Goal: Information Seeking & Learning: Learn about a topic

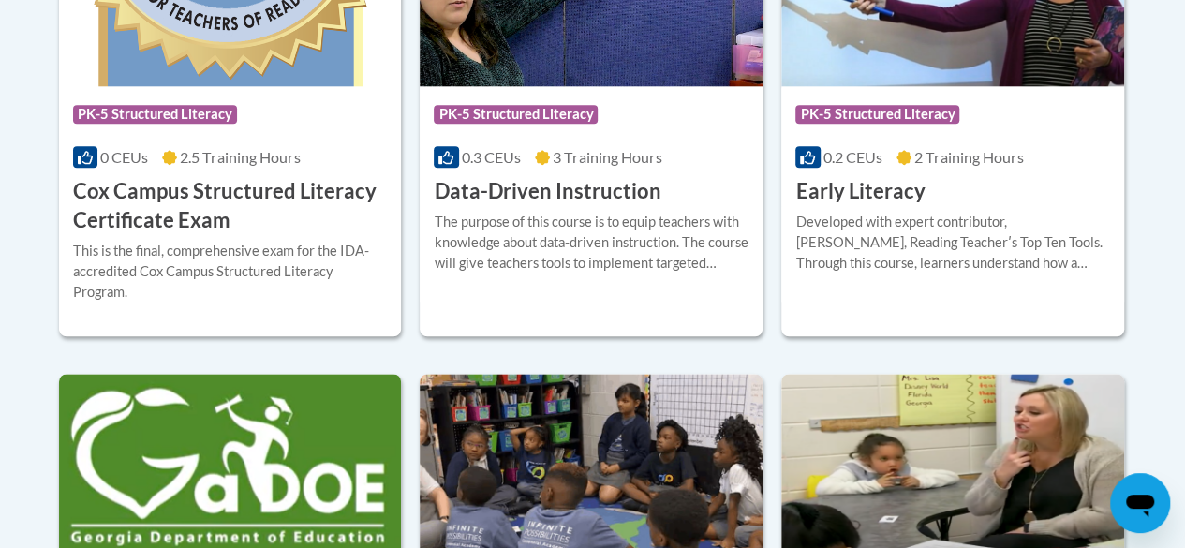
scroll to position [1439, 0]
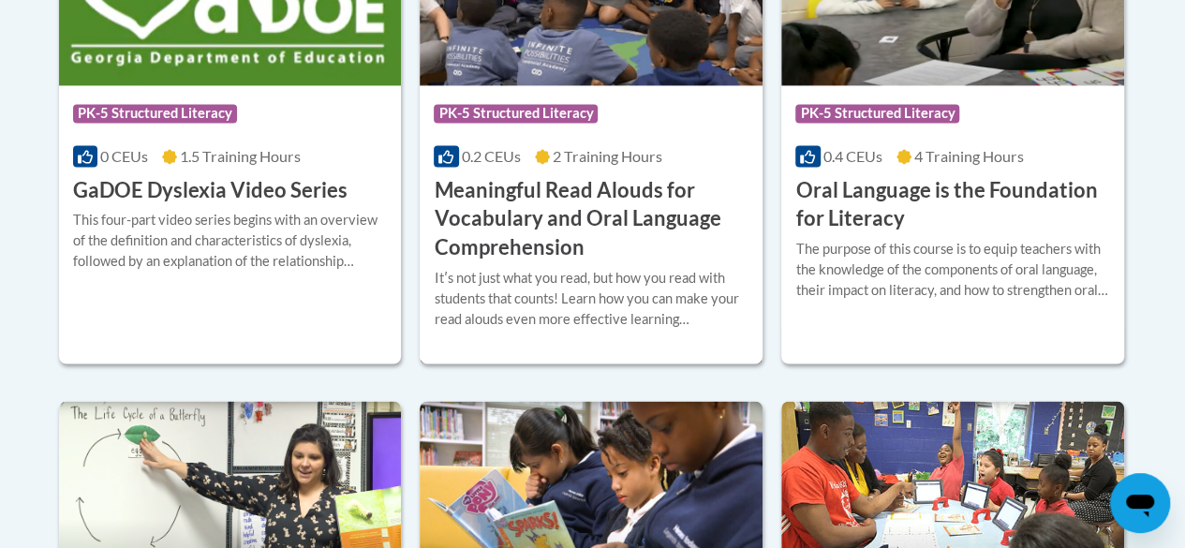
click at [483, 176] on h3 "Meaningful Read Alouds for Vocabulary and Oral Language Comprehension" at bounding box center [591, 219] width 315 height 86
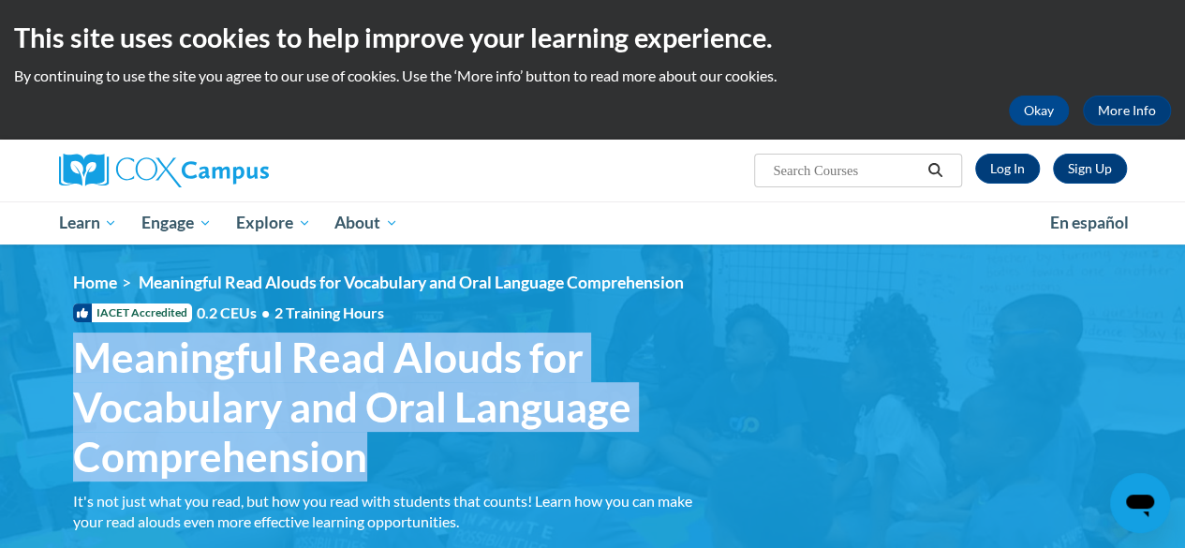
drag, startPoint x: 71, startPoint y: 363, endPoint x: 364, endPoint y: 466, distance: 310.0
click at [364, 466] on h1 "Meaningful Read Alouds for Vocabulary and Oral Language Comprehension It's not …" at bounding box center [396, 407] width 675 height 148
copy span "Meaningful Read Alouds for Vocabulary and Oral Language Comprehension"
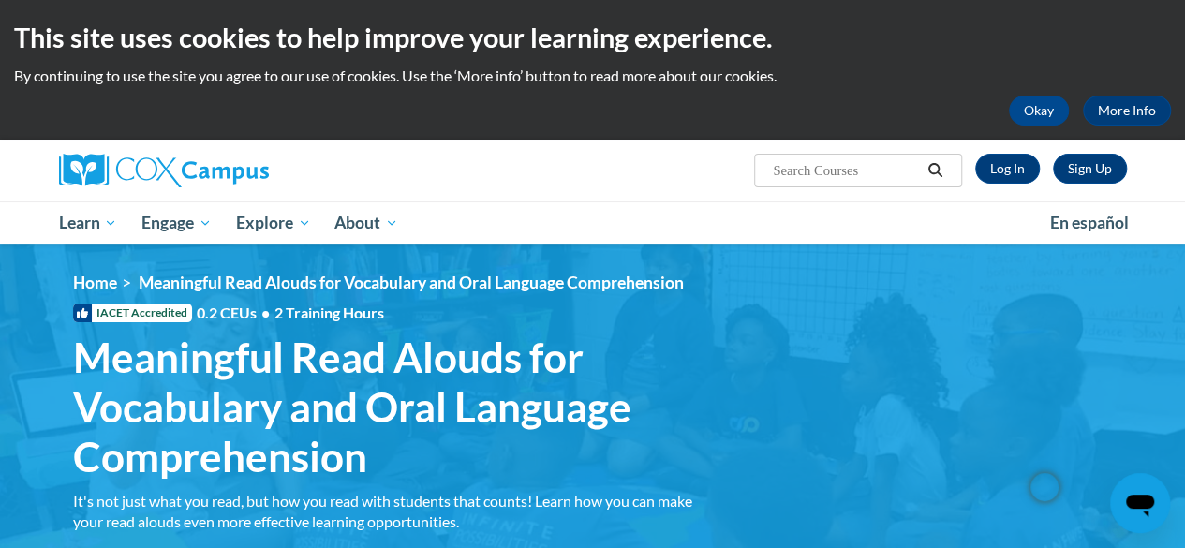
click at [675, 284] on span "Meaningful Read Alouds for Vocabulary and Oral Language Comprehension" at bounding box center [411, 283] width 545 height 20
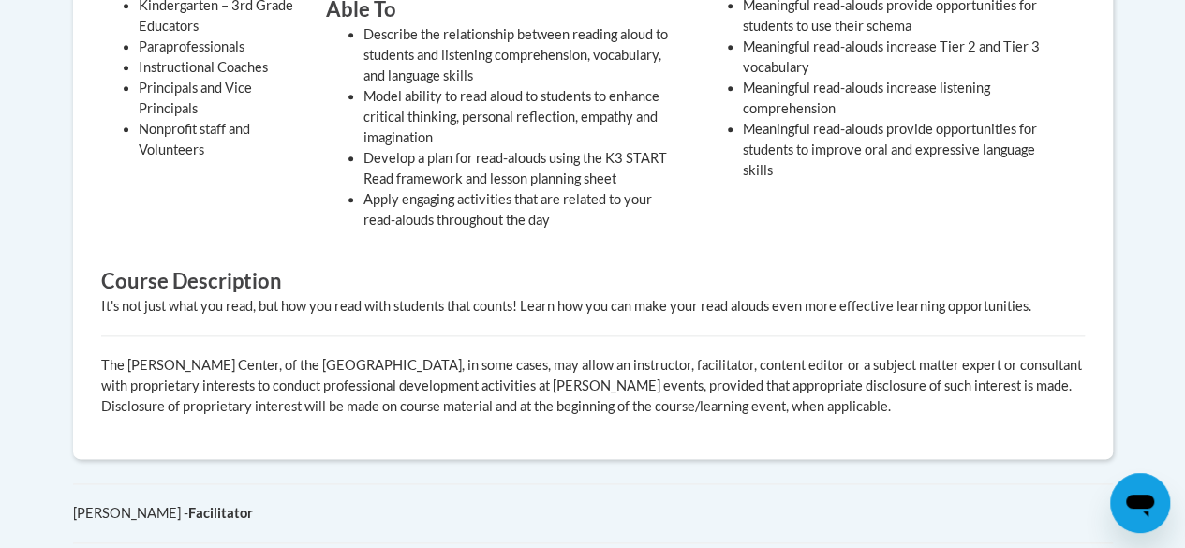
scroll to position [959, 0]
